Goal: Find specific page/section: Find specific page/section

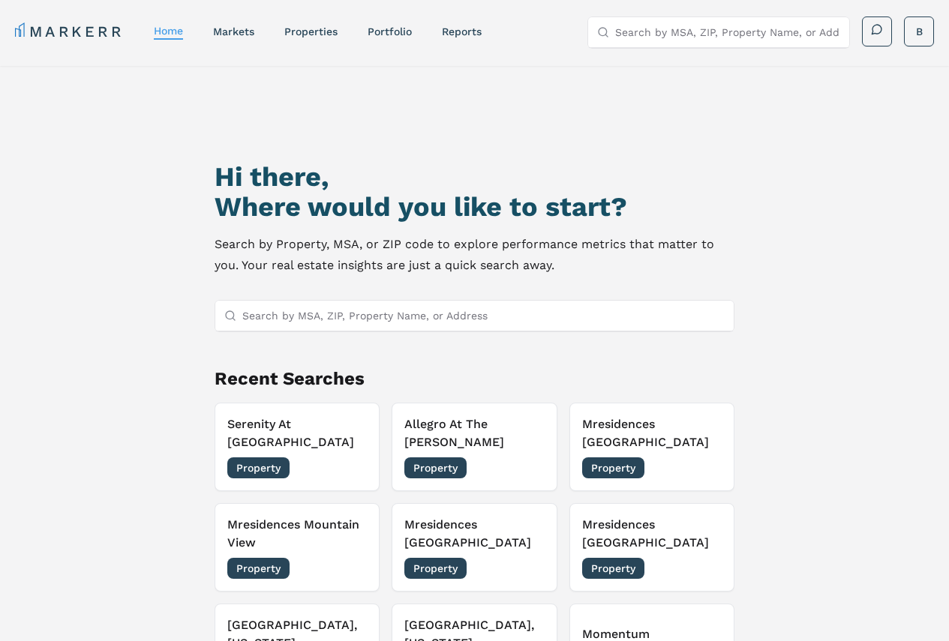
click at [356, 313] on input "Search by MSA, ZIP, Property Name, or Address" at bounding box center [483, 316] width 483 height 30
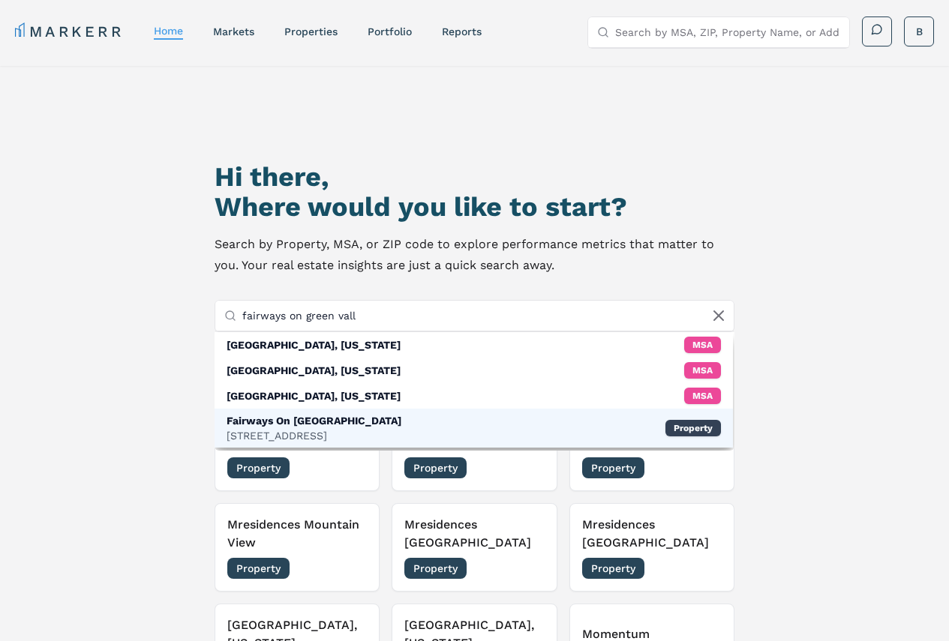
type input "fairways on green vall"
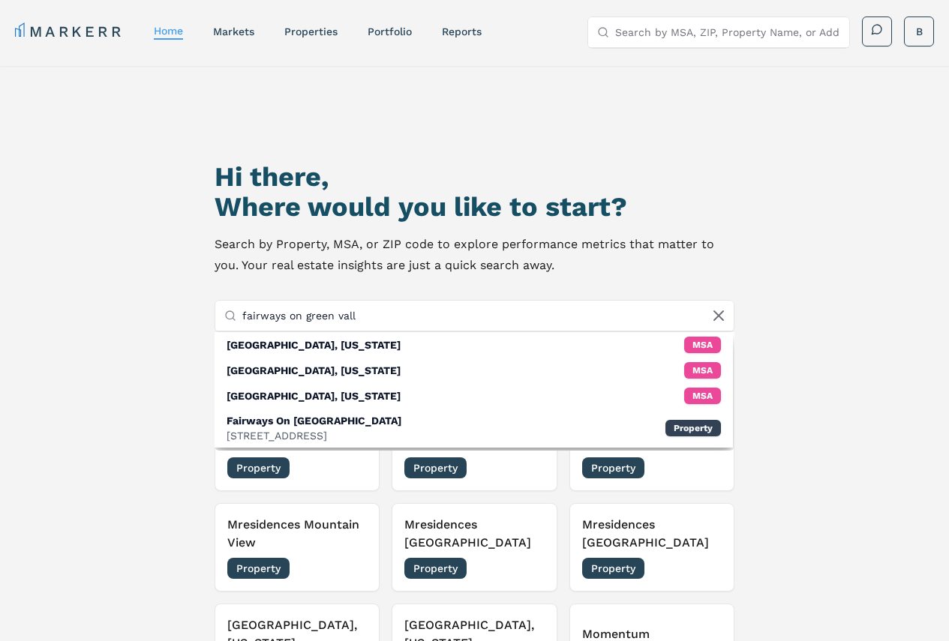
click at [326, 425] on div "Fairways On [GEOGRAPHIC_DATA]" at bounding box center [314, 420] width 175 height 15
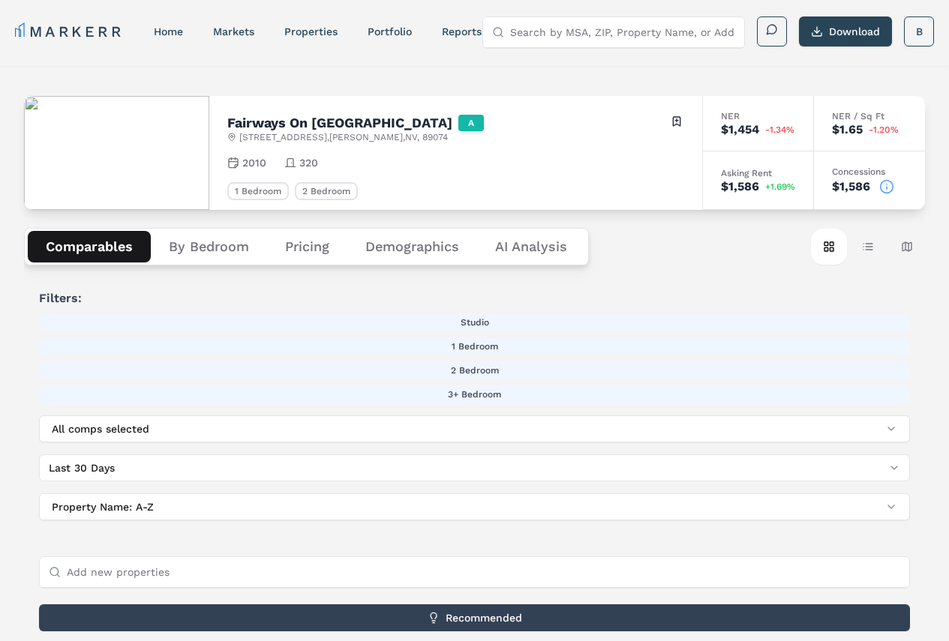
click at [420, 240] on button "Demographics" at bounding box center [412, 247] width 130 height 32
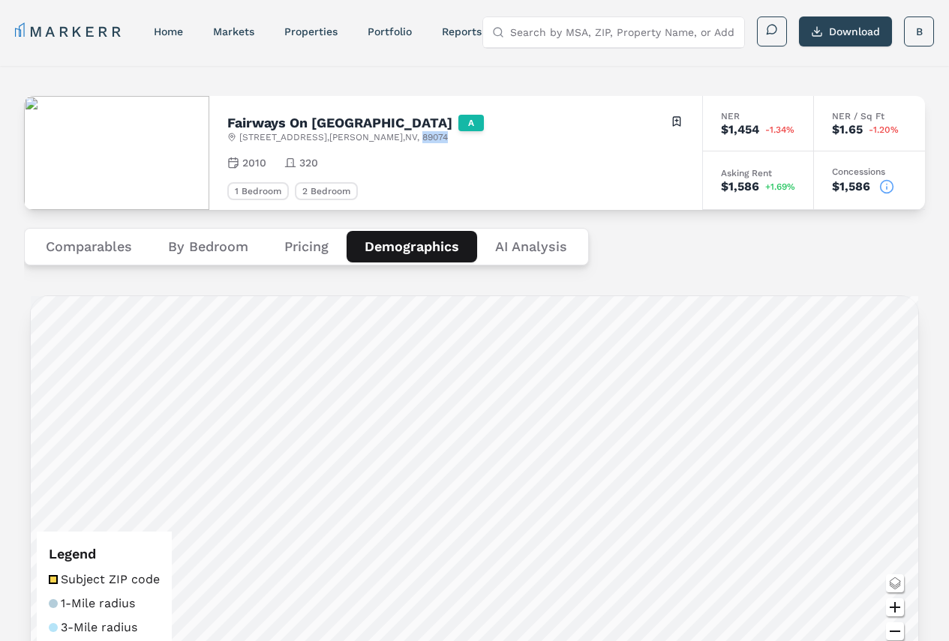
drag, startPoint x: 467, startPoint y: 137, endPoint x: 440, endPoint y: 133, distance: 27.3
click at [440, 133] on div "Fairways On [GEOGRAPHIC_DATA] A [STREET_ADDRESS][PERSON_NAME] Toggle portfolio …" at bounding box center [455, 128] width 457 height 29
